Goal: Task Accomplishment & Management: Manage account settings

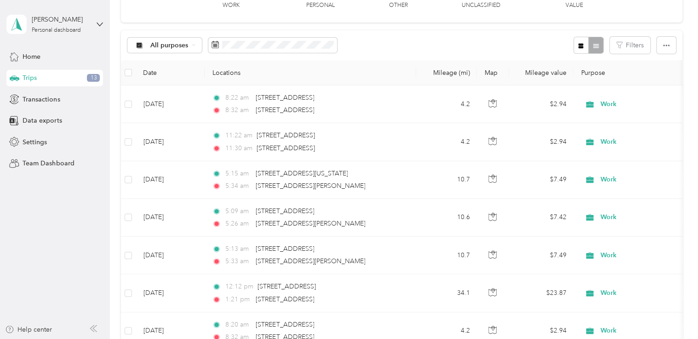
scroll to position [92, 0]
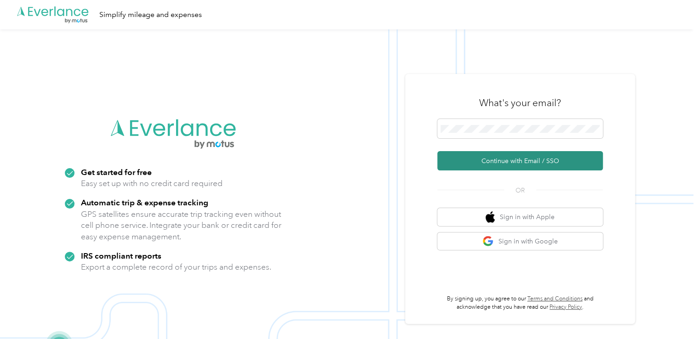
click at [525, 165] on button "Continue with Email / SSO" at bounding box center [520, 160] width 166 height 19
click at [541, 168] on button "Continue with Email / SSO" at bounding box center [520, 160] width 166 height 19
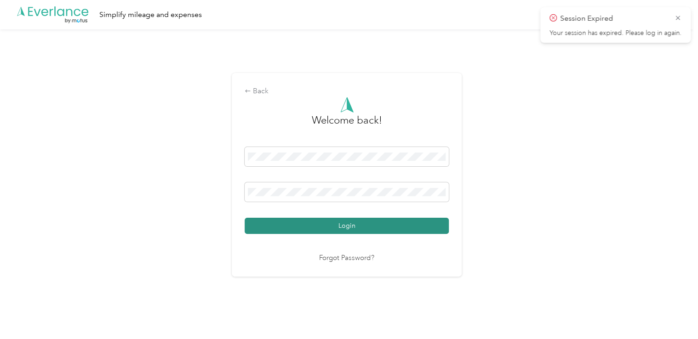
click at [359, 227] on button "Login" at bounding box center [347, 226] width 204 height 16
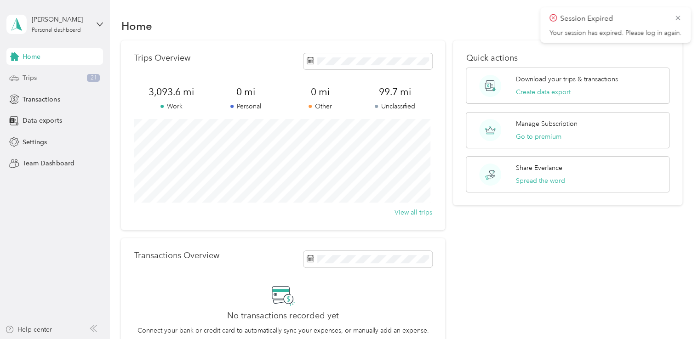
click at [42, 77] on div "Trips 21" at bounding box center [54, 78] width 97 height 17
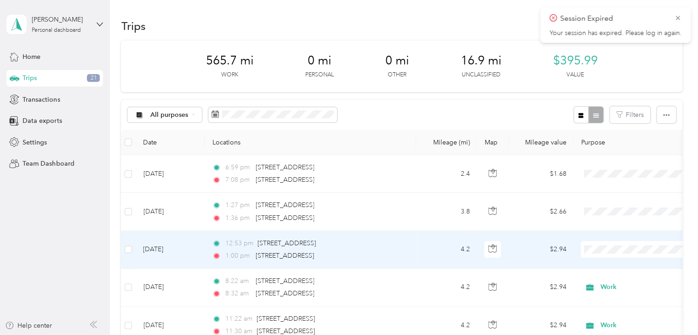
click at [622, 122] on li "Work" at bounding box center [642, 119] width 122 height 16
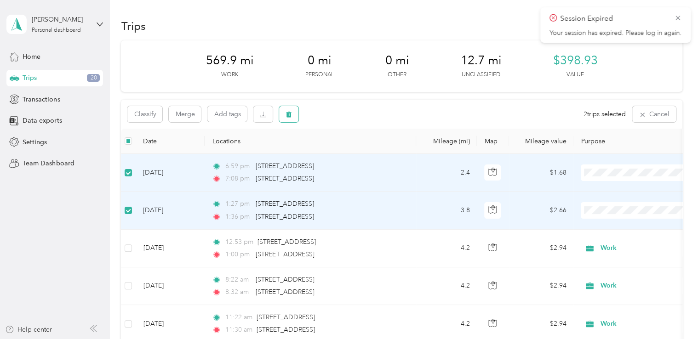
click at [293, 114] on button "button" at bounding box center [288, 114] width 19 height 16
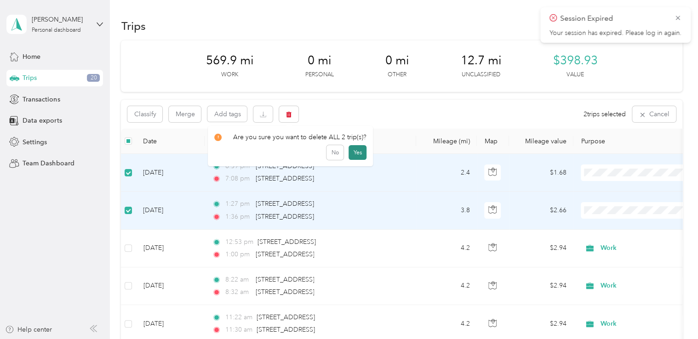
click at [357, 152] on button "Yes" at bounding box center [357, 152] width 18 height 15
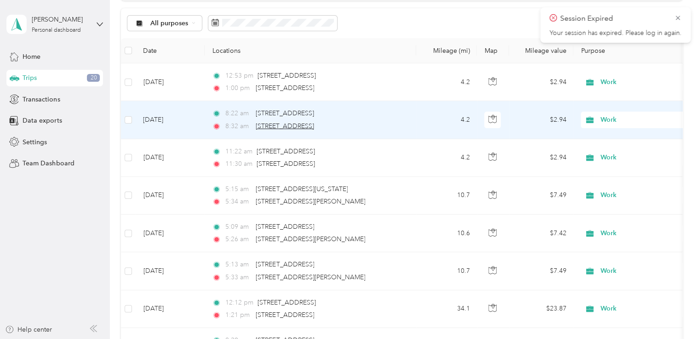
scroll to position [92, 0]
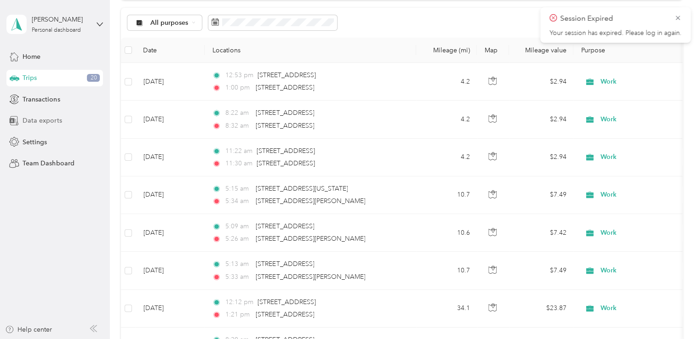
click at [37, 123] on span "Data exports" at bounding box center [42, 121] width 39 height 10
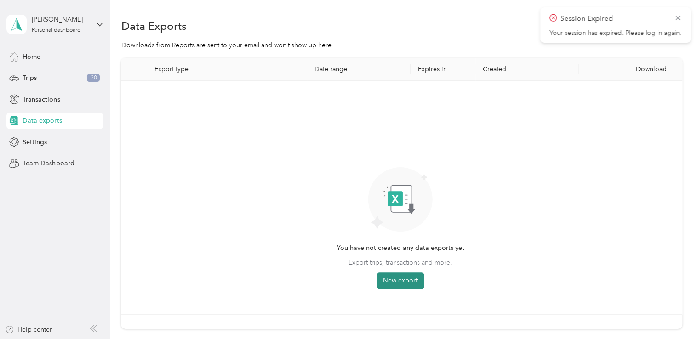
click at [397, 282] on button "New export" at bounding box center [400, 281] width 47 height 17
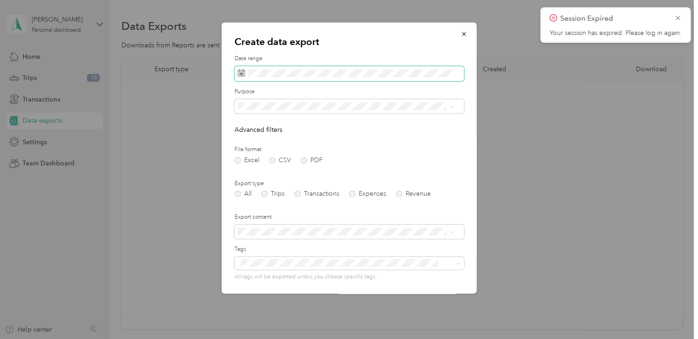
click at [246, 79] on span at bounding box center [348, 74] width 229 height 16
click at [241, 73] on rect at bounding box center [241, 72] width 1 height 1
click at [240, 73] on icon at bounding box center [241, 72] width 7 height 7
click at [240, 75] on rect at bounding box center [239, 74] width 1 height 1
click at [239, 74] on icon at bounding box center [241, 72] width 7 height 7
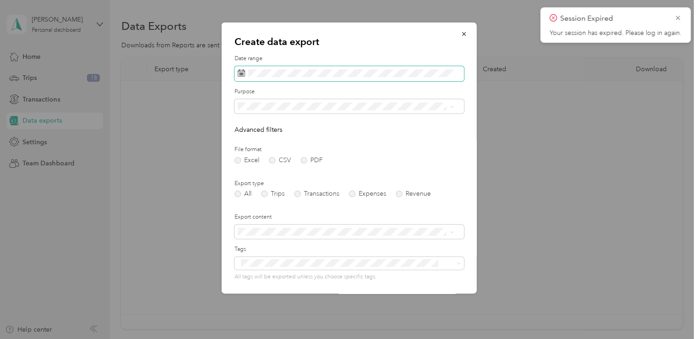
click at [239, 73] on icon at bounding box center [241, 72] width 7 height 7
click at [239, 76] on span at bounding box center [348, 74] width 229 height 16
click at [239, 75] on rect at bounding box center [239, 74] width 1 height 1
click at [239, 74] on rect at bounding box center [239, 74] width 1 height 1
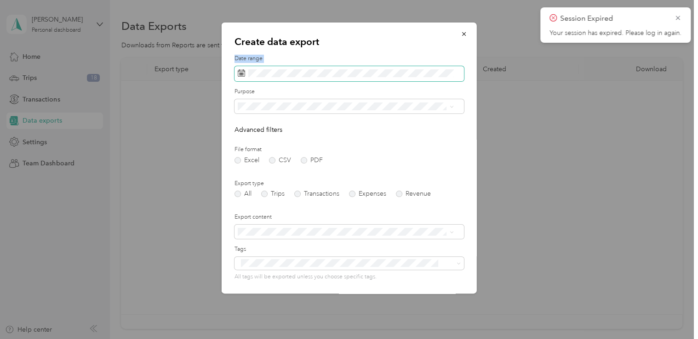
click at [239, 74] on g at bounding box center [241, 72] width 7 height 7
click at [331, 77] on span at bounding box center [348, 74] width 229 height 16
click at [253, 135] on span "Work" at bounding box center [248, 139] width 16 height 8
click at [248, 81] on span at bounding box center [348, 74] width 229 height 16
click at [247, 80] on span at bounding box center [348, 74] width 229 height 16
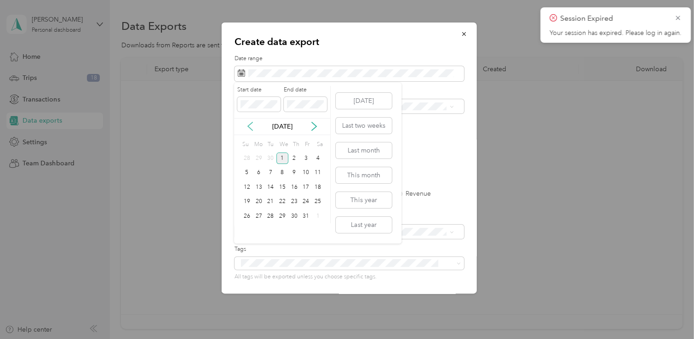
click at [249, 126] on icon at bounding box center [250, 126] width 5 height 8
click at [259, 157] on div "1" at bounding box center [259, 158] width 12 height 11
click at [272, 217] on div "30" at bounding box center [270, 216] width 12 height 11
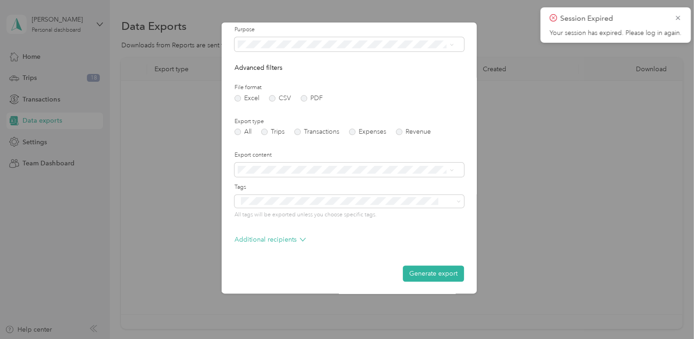
scroll to position [63, 0]
click at [428, 271] on button "Generate export" at bounding box center [433, 273] width 61 height 16
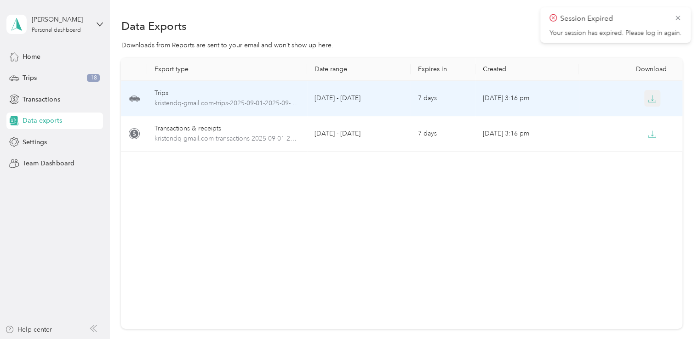
click at [653, 97] on icon "button" at bounding box center [652, 99] width 8 height 8
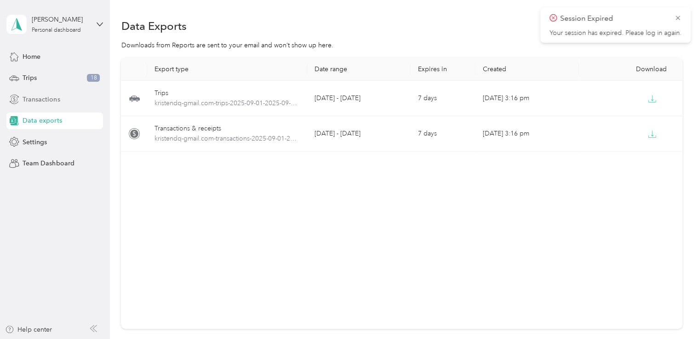
click at [51, 101] on span "Transactions" at bounding box center [41, 100] width 37 height 10
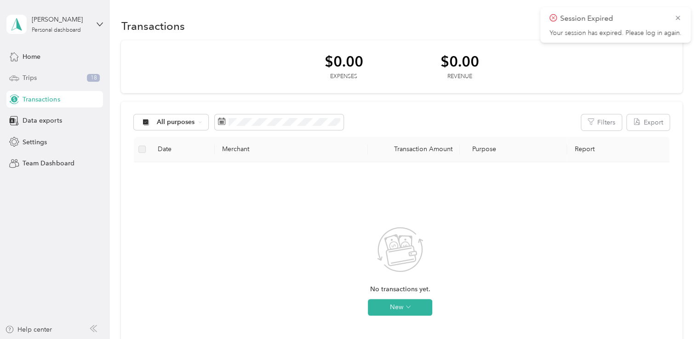
click at [26, 77] on span "Trips" at bounding box center [30, 78] width 14 height 10
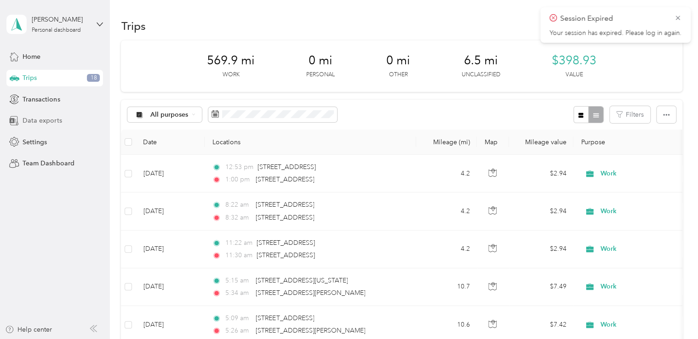
click at [38, 121] on span "Data exports" at bounding box center [42, 121] width 39 height 10
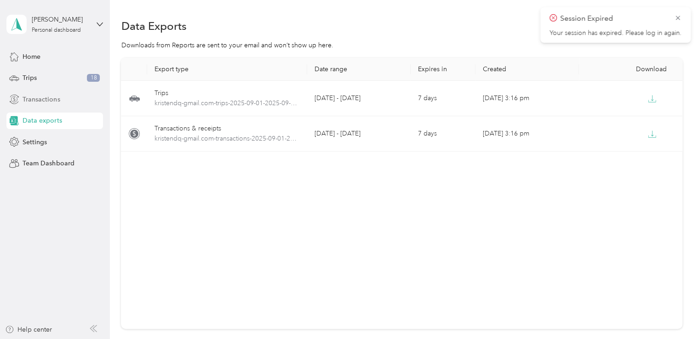
click at [55, 101] on span "Transactions" at bounding box center [41, 100] width 37 height 10
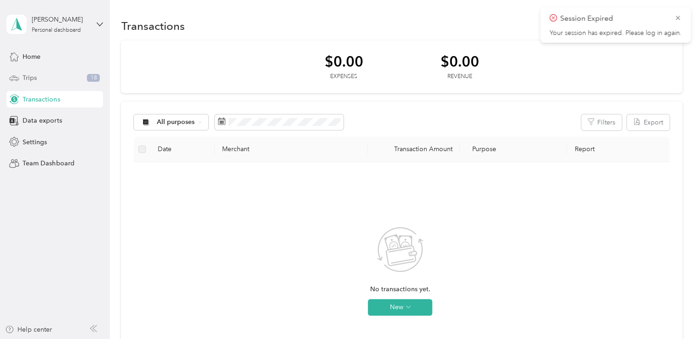
click at [43, 77] on div "Trips 18" at bounding box center [54, 78] width 97 height 17
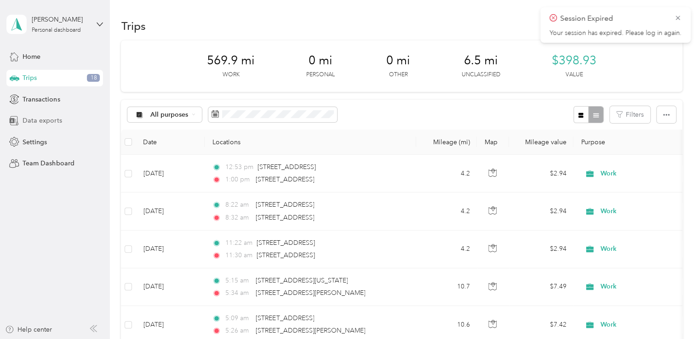
click at [57, 125] on span "Data exports" at bounding box center [42, 121] width 39 height 10
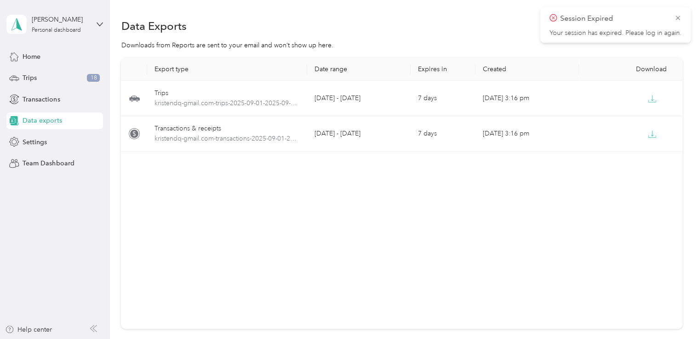
click at [679, 18] on icon at bounding box center [677, 18] width 7 height 8
click at [658, 26] on button "New export" at bounding box center [658, 26] width 47 height 16
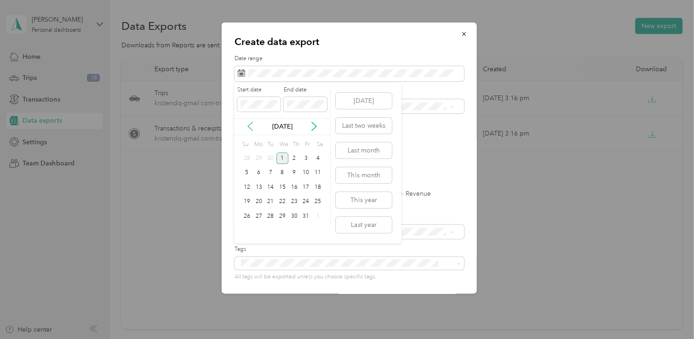
click at [248, 128] on icon at bounding box center [249, 126] width 9 height 9
click at [259, 159] on div "1" at bounding box center [259, 158] width 12 height 11
click at [267, 217] on div "30" at bounding box center [270, 216] width 12 height 11
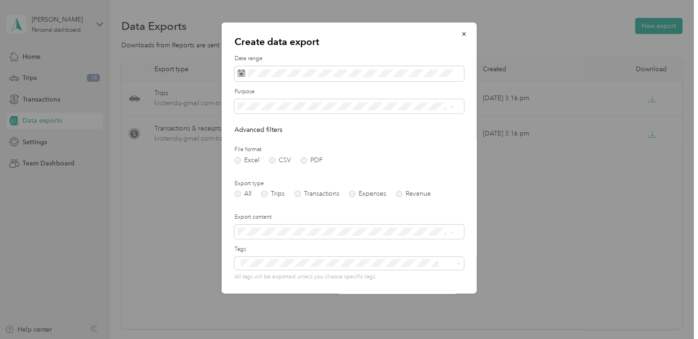
click at [257, 139] on div "Work" at bounding box center [345, 139] width 210 height 10
click at [259, 196] on div "All Trips Transactions Expenses Revenue" at bounding box center [348, 194] width 229 height 6
click at [264, 196] on label "Trips" at bounding box center [272, 194] width 23 height 6
click at [303, 161] on label "PDF" at bounding box center [312, 160] width 22 height 6
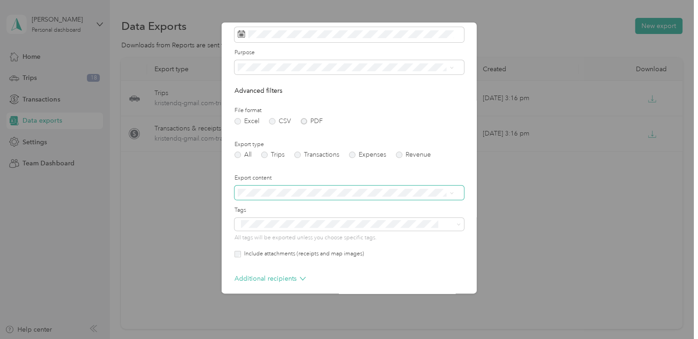
scroll to position [79, 0]
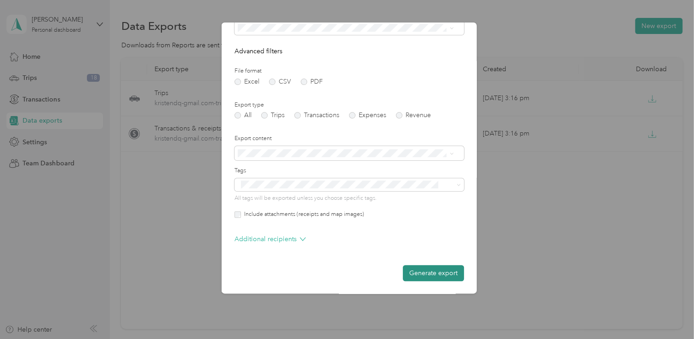
click at [414, 275] on button "Generate export" at bounding box center [433, 273] width 61 height 16
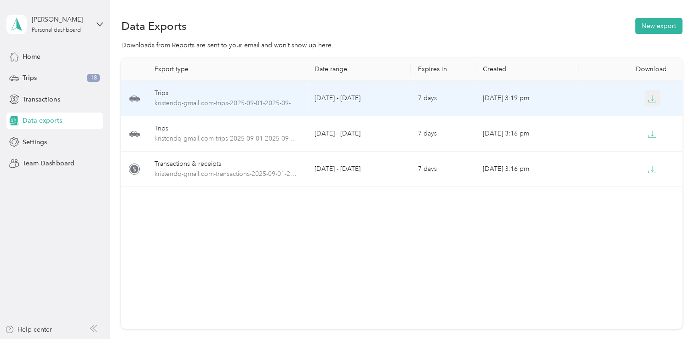
click at [651, 98] on icon "button" at bounding box center [652, 99] width 8 height 8
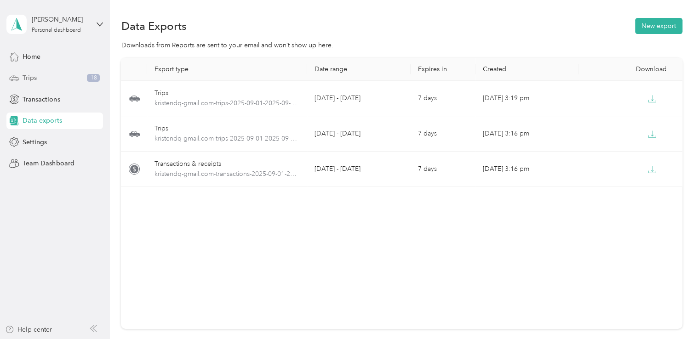
drag, startPoint x: 40, startPoint y: 77, endPoint x: 51, endPoint y: 86, distance: 13.7
click at [40, 77] on div "Trips 18" at bounding box center [54, 78] width 97 height 17
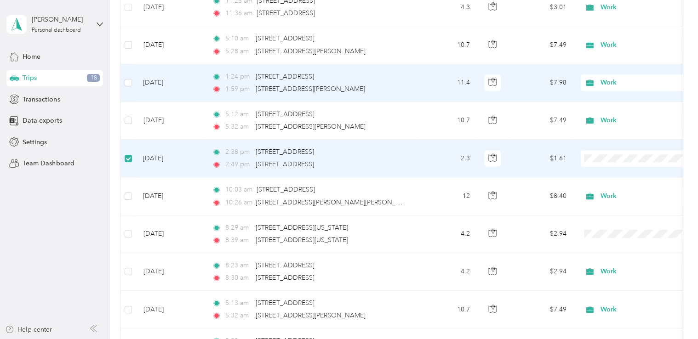
scroll to position [598, 0]
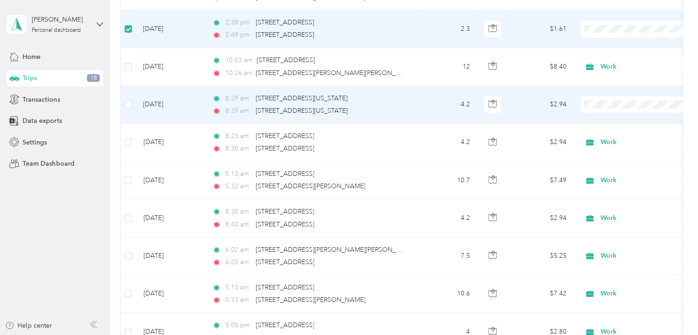
click at [607, 120] on span "Work" at bounding box center [650, 120] width 92 height 10
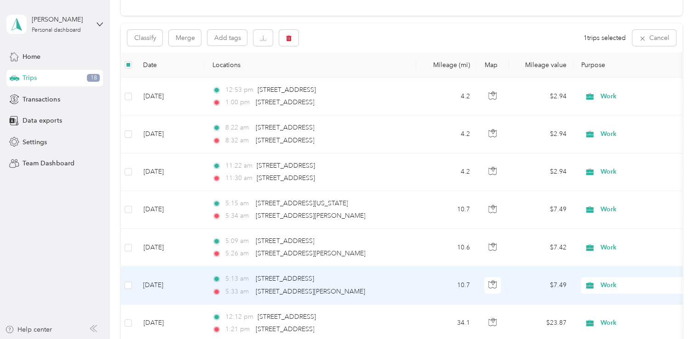
scroll to position [0, 0]
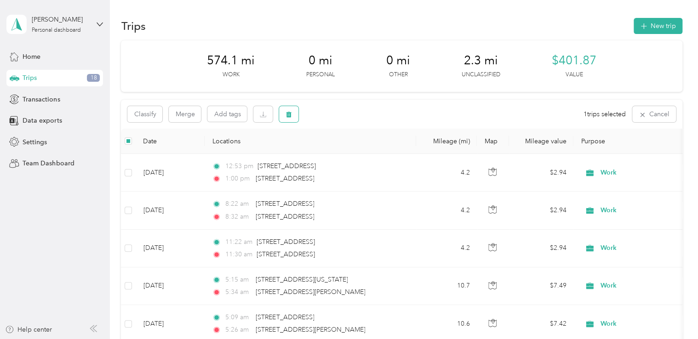
click at [288, 114] on icon "button" at bounding box center [288, 114] width 6 height 6
click at [356, 148] on button "Yes" at bounding box center [357, 152] width 18 height 15
click at [42, 120] on span "Data exports" at bounding box center [42, 121] width 39 height 10
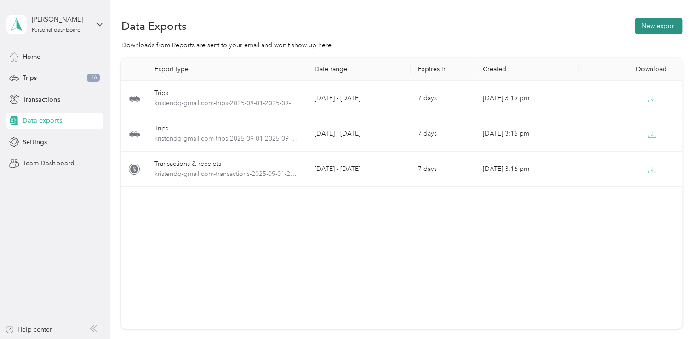
click at [662, 28] on button "New export" at bounding box center [658, 26] width 47 height 16
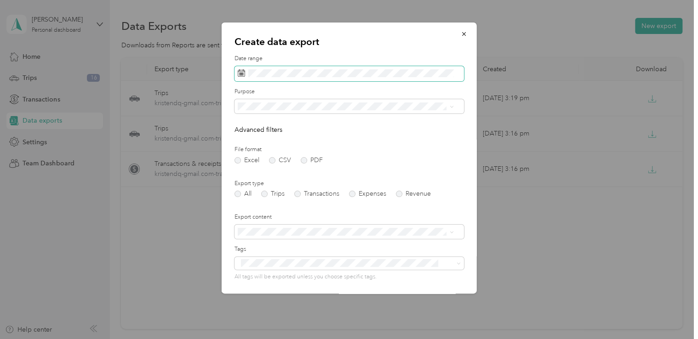
click at [275, 80] on span at bounding box center [348, 74] width 229 height 16
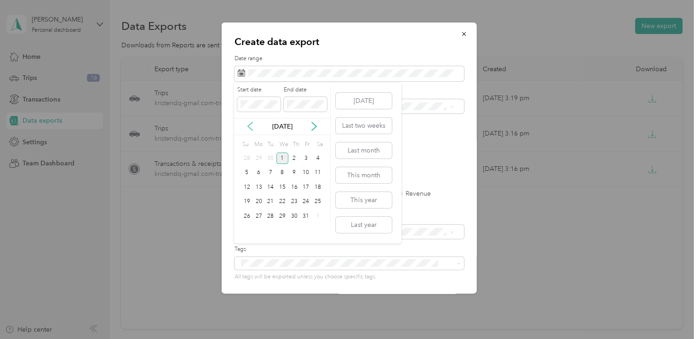
click at [249, 129] on icon at bounding box center [249, 126] width 9 height 9
click at [260, 159] on div "1" at bounding box center [259, 158] width 12 height 11
click at [268, 216] on div "30" at bounding box center [270, 216] width 12 height 11
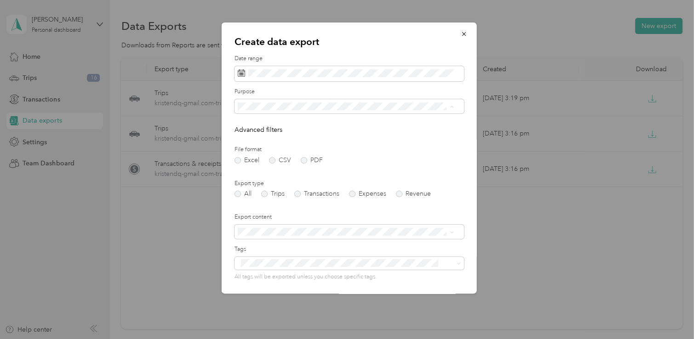
click at [245, 140] on span "Work" at bounding box center [248, 139] width 16 height 8
click at [302, 163] on label "PDF" at bounding box center [312, 160] width 22 height 6
click at [263, 195] on label "Trips" at bounding box center [272, 194] width 23 height 6
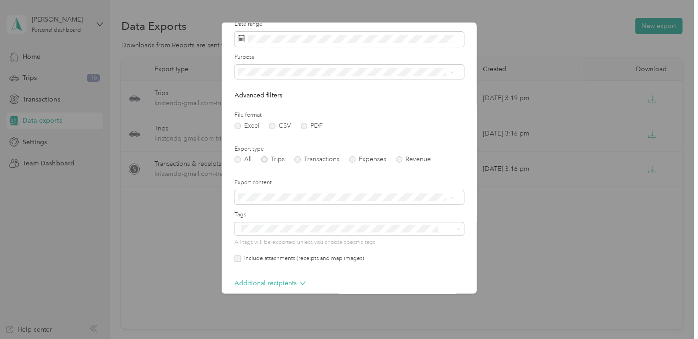
scroll to position [79, 0]
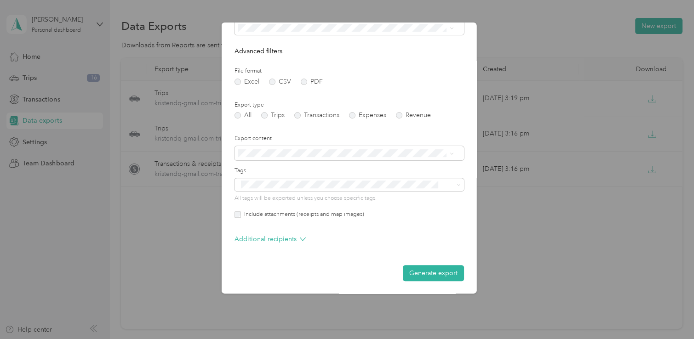
click at [428, 272] on button "Generate export" at bounding box center [433, 273] width 61 height 16
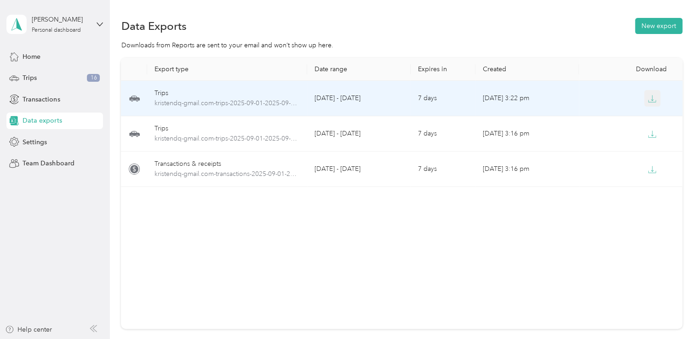
click at [652, 100] on icon "button" at bounding box center [652, 99] width 8 height 8
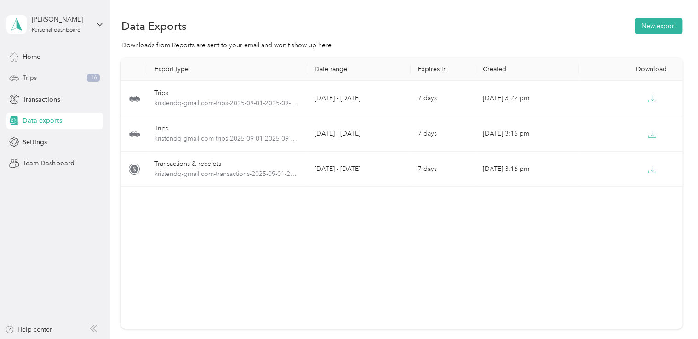
click at [33, 80] on span "Trips" at bounding box center [30, 78] width 14 height 10
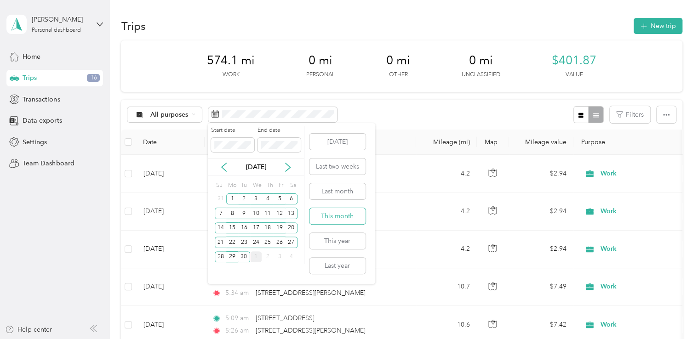
click at [330, 217] on button "This month" at bounding box center [337, 216] width 56 height 16
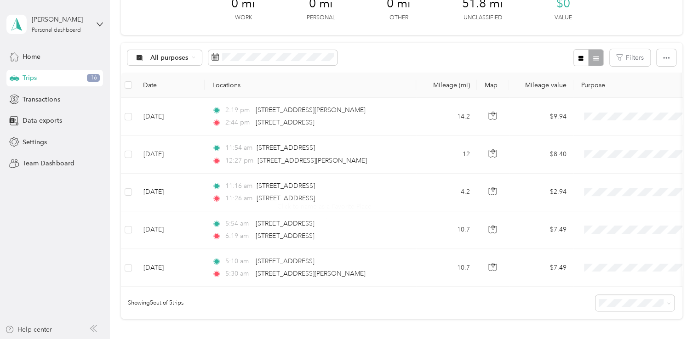
scroll to position [138, 0]
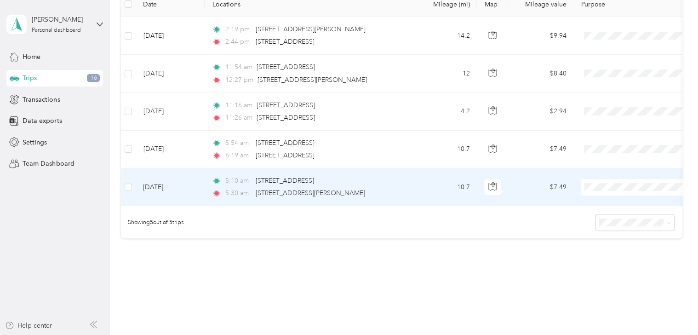
click at [614, 200] on span "Work" at bounding box center [650, 204] width 92 height 10
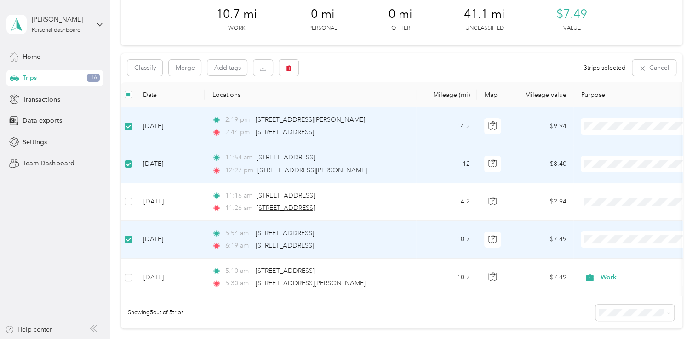
scroll to position [45, 0]
click at [291, 72] on icon "button" at bounding box center [288, 69] width 6 height 6
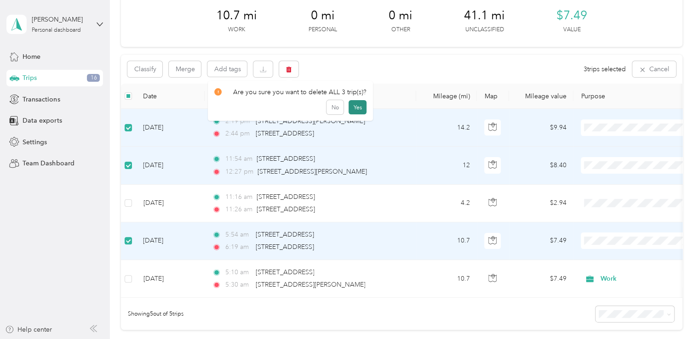
click at [357, 108] on button "Yes" at bounding box center [357, 107] width 18 height 15
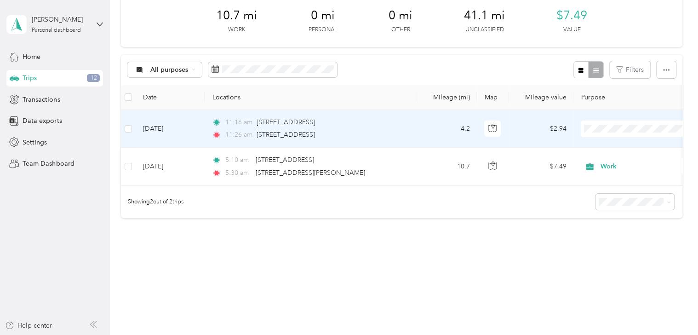
click at [611, 148] on li "Work" at bounding box center [642, 145] width 122 height 16
